Goal: Information Seeking & Learning: Understand process/instructions

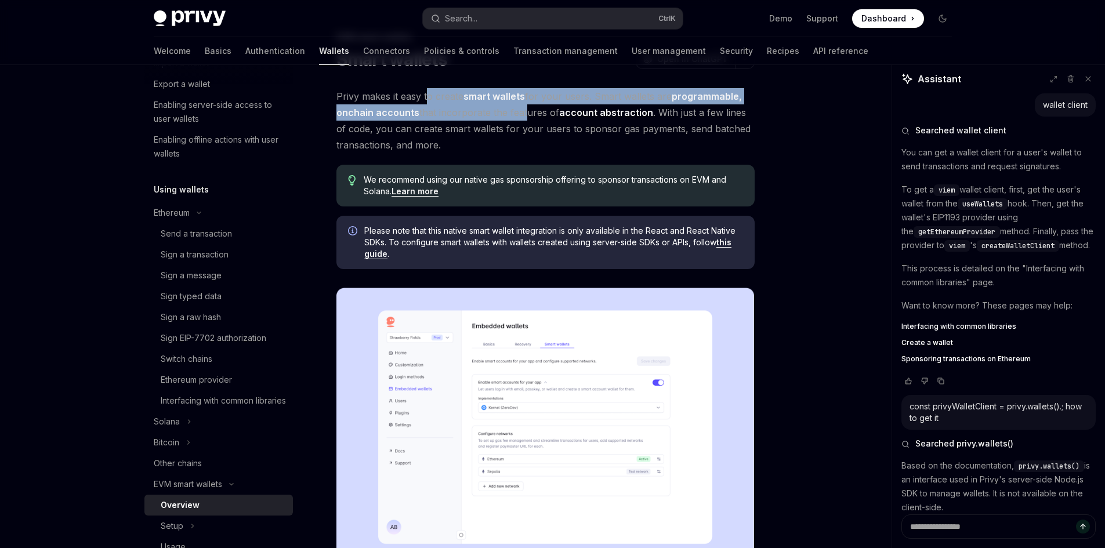
scroll to position [174, 0]
click at [191, 340] on div "Sign EIP-7702 authorization" at bounding box center [214, 343] width 106 height 14
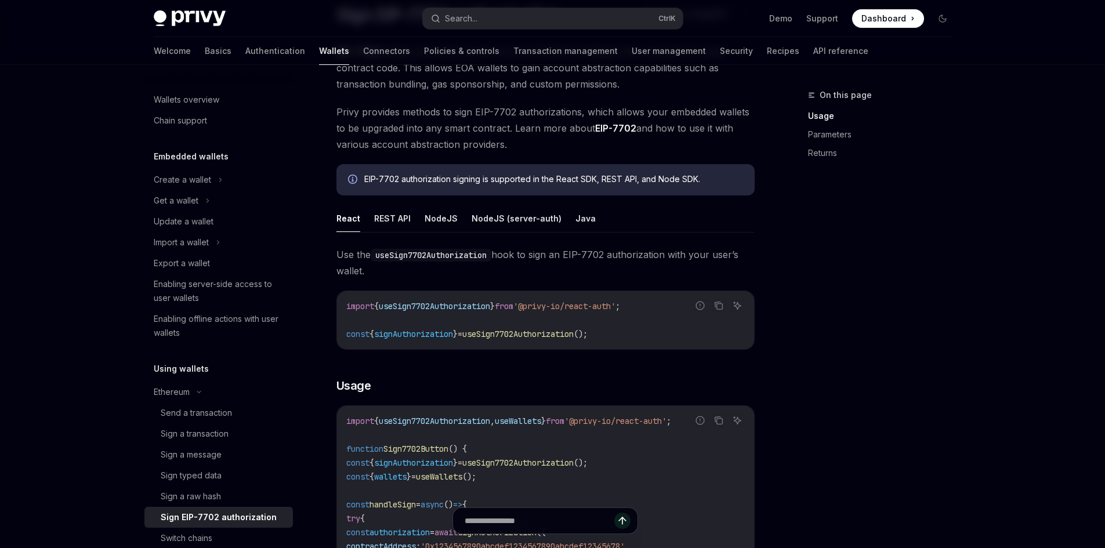
scroll to position [116, 0]
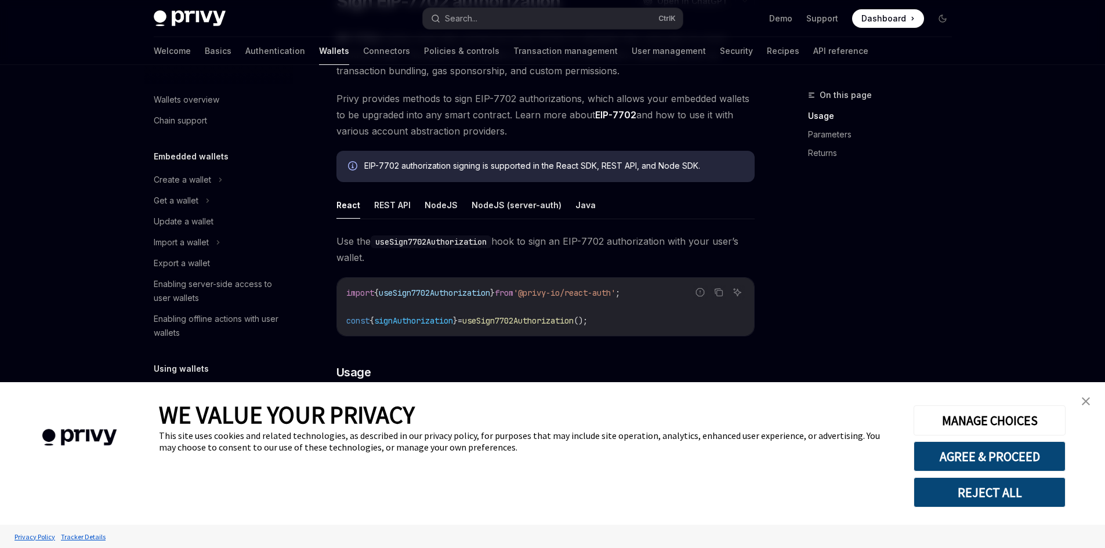
click at [1086, 398] on img "close banner" at bounding box center [1086, 401] width 8 height 8
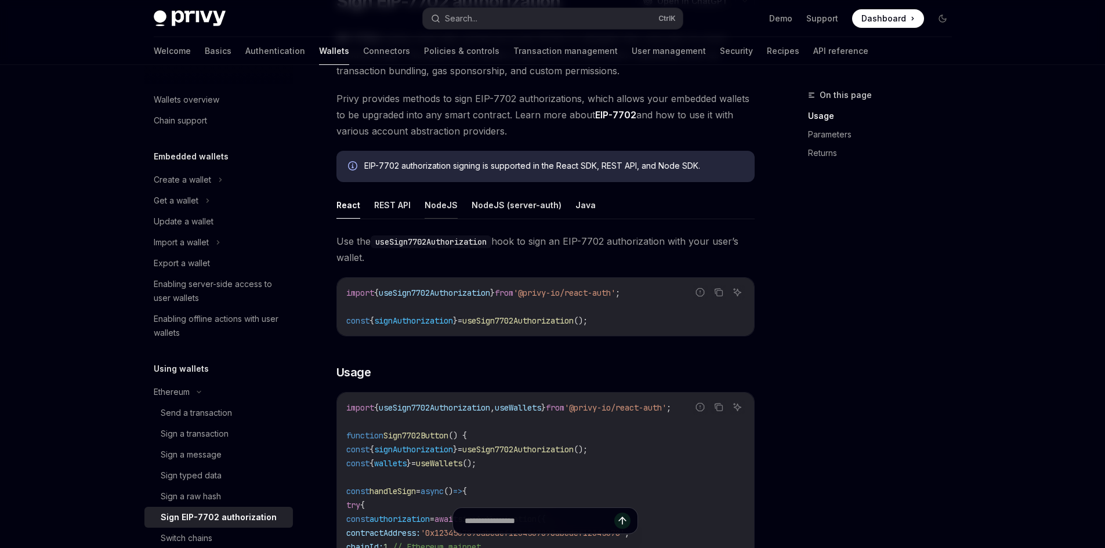
click at [442, 201] on button "NodeJS" at bounding box center [441, 204] width 33 height 27
type textarea "*"
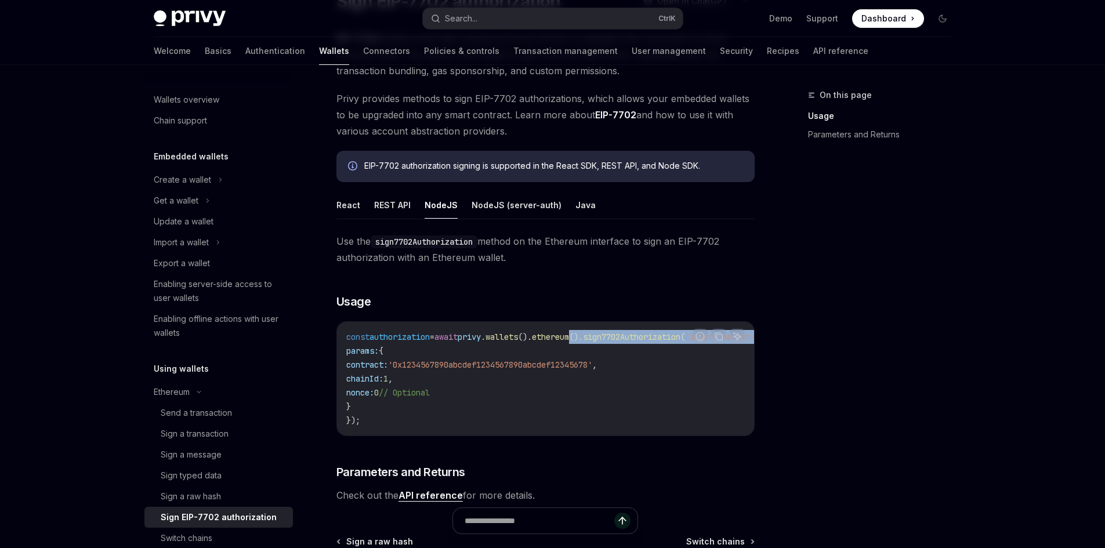
drag, startPoint x: 661, startPoint y: 336, endPoint x: 347, endPoint y: 344, distance: 313.8
click at [347, 344] on code "const authorization = await privy . wallets (). ethereum (). sign7702Authorizat…" at bounding box center [578, 378] width 464 height 97
click at [712, 384] on code "const authorization = await privy . wallets (). ethereum (). sign7702Authorizat…" at bounding box center [578, 378] width 464 height 97
drag, startPoint x: 434, startPoint y: 434, endPoint x: 511, endPoint y: 435, distance: 76.6
click at [513, 434] on div "const authorization = await privy . wallets (). ethereum (). sign7702Authorizat…" at bounding box center [545, 379] width 417 height 114
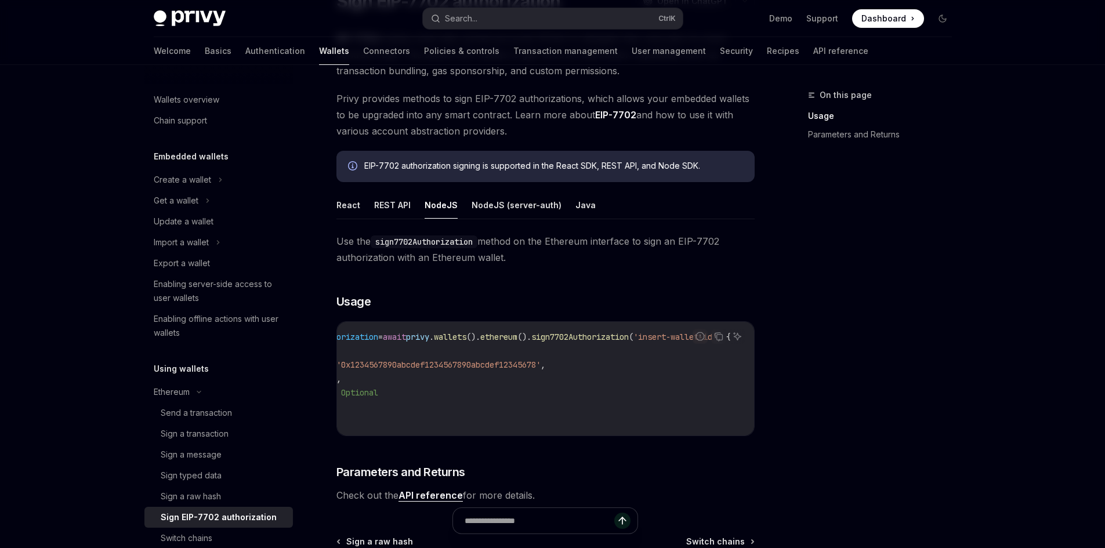
scroll to position [0, 97]
click at [682, 411] on code "const authorization = await privy . wallets (). ethereum (). sign7702Authorizat…" at bounding box center [522, 378] width 464 height 97
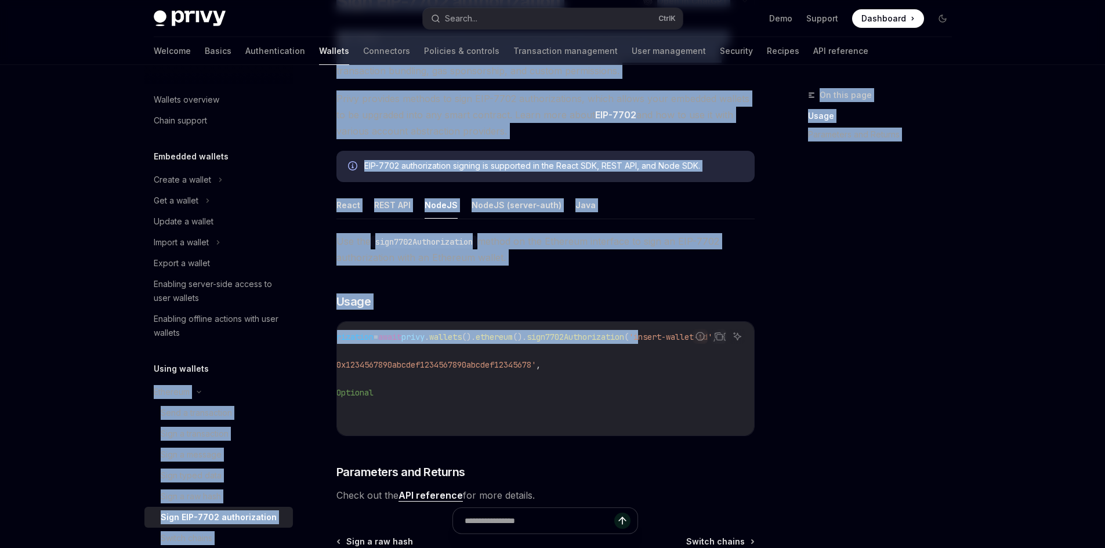
scroll to position [0, 0]
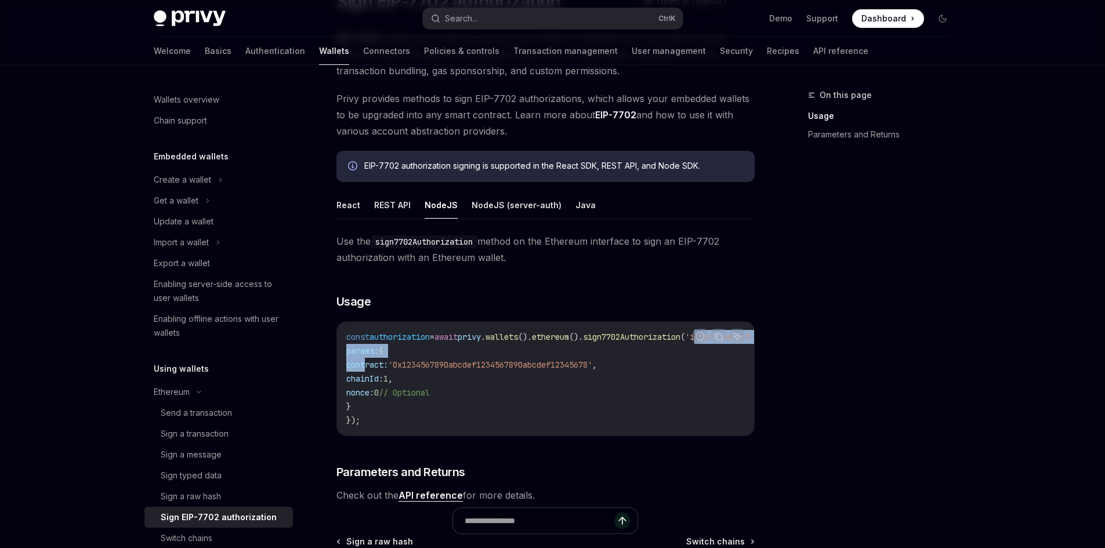
drag, startPoint x: 634, startPoint y: 335, endPoint x: 367, endPoint y: 361, distance: 268.6
click at [366, 361] on code "const authorization = await privy . wallets (). ethereum (). sign7702Authorizat…" at bounding box center [578, 378] width 464 height 97
click at [368, 361] on span "contract:" at bounding box center [367, 365] width 42 height 10
